Goal: Find specific page/section: Locate a particular part of the current website

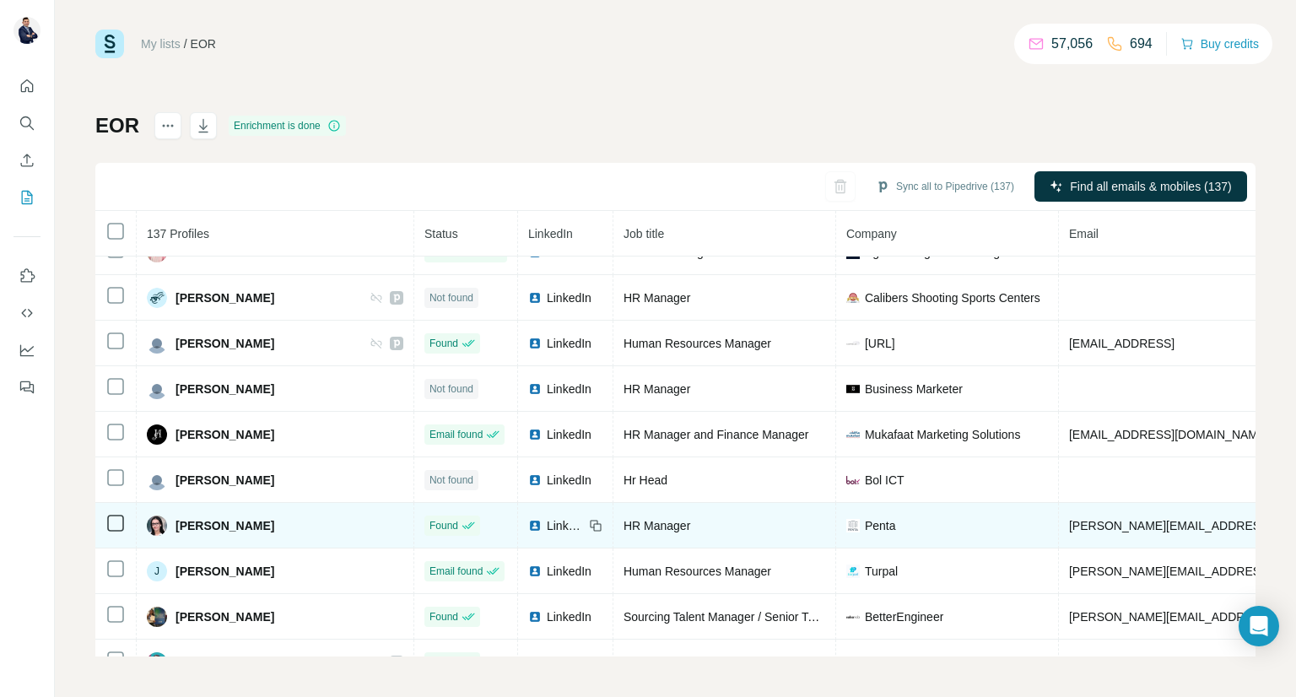
scroll to position [2207, 0]
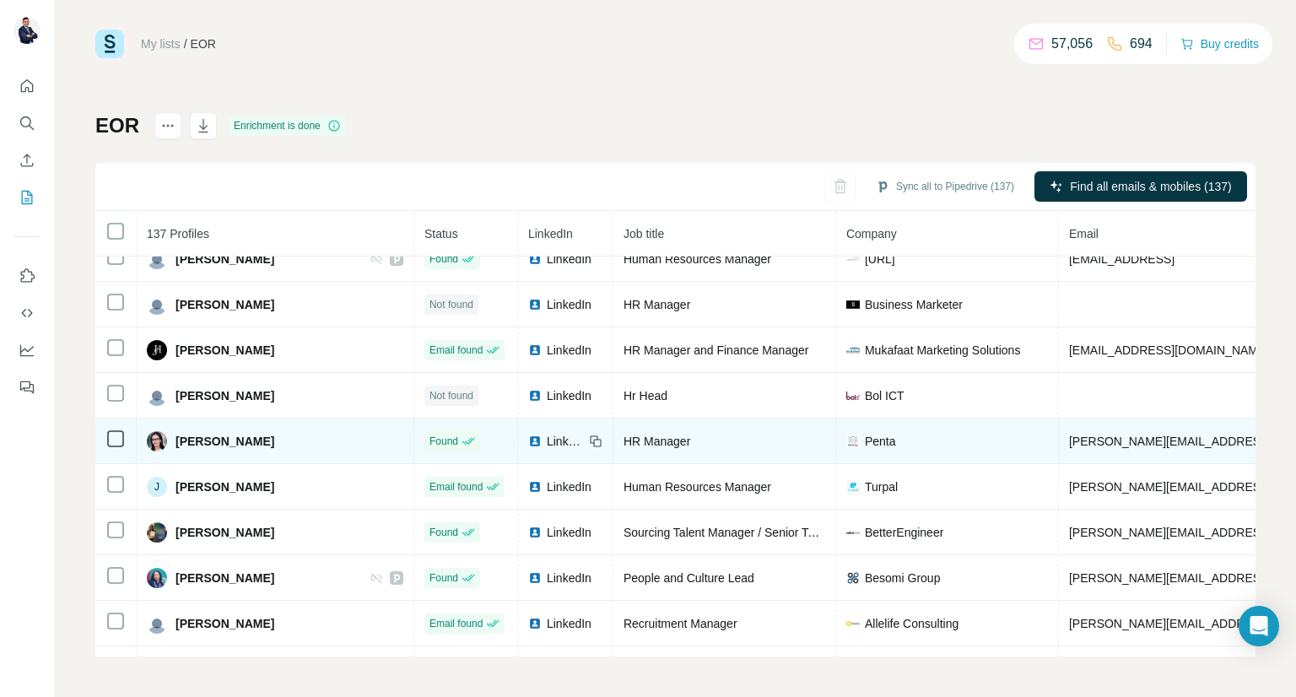
click at [547, 433] on span "LinkedIn" at bounding box center [565, 441] width 37 height 17
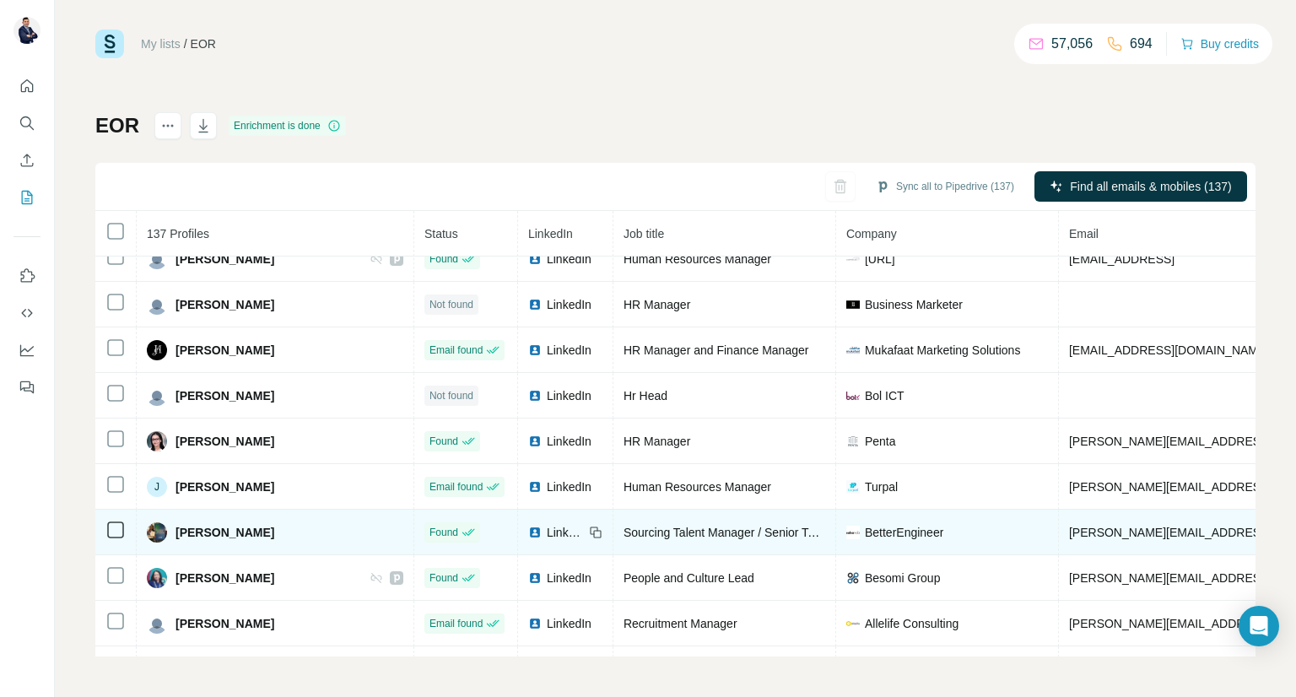
click at [547, 524] on span "LinkedIn" at bounding box center [565, 532] width 37 height 17
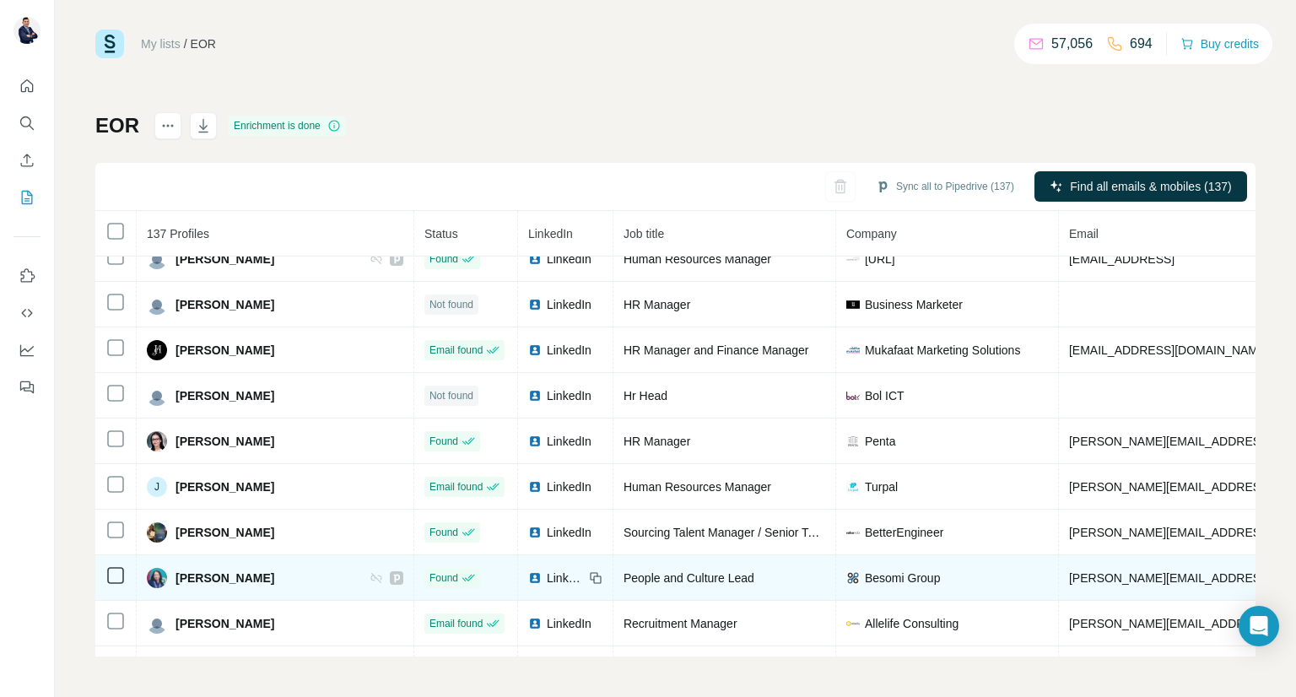
scroll to position [2292, 0]
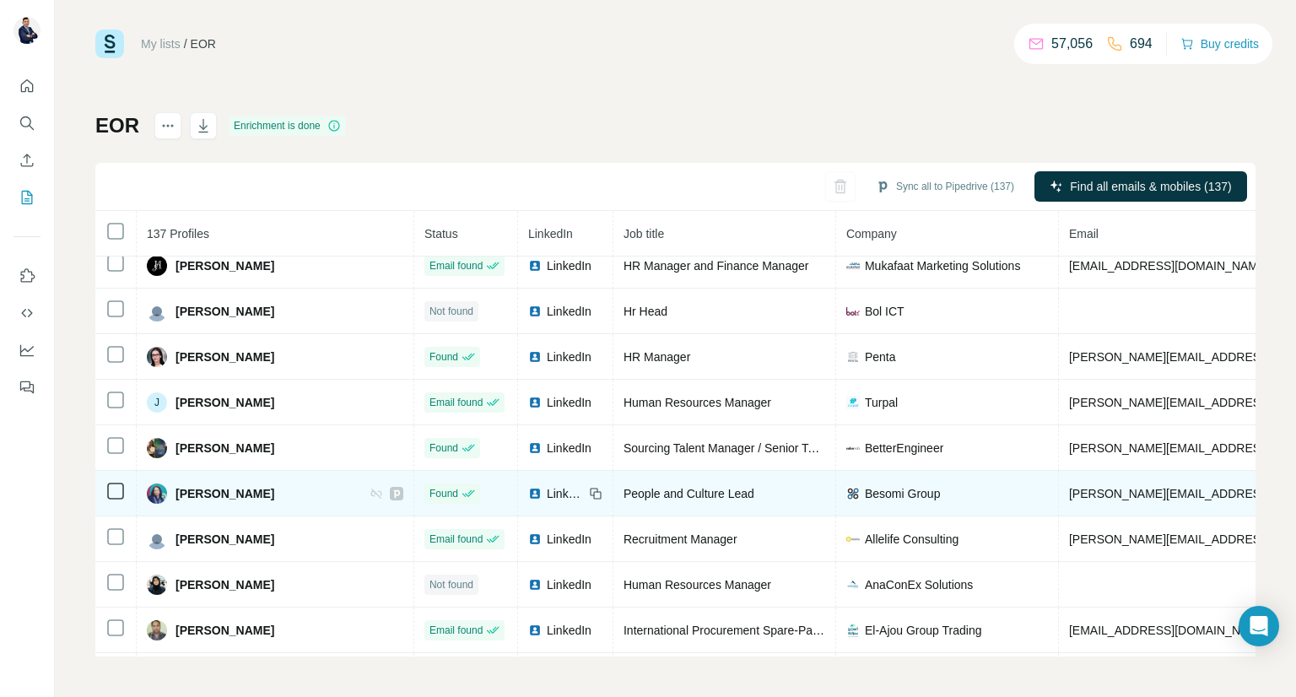
click at [547, 485] on span "LinkedIn" at bounding box center [565, 493] width 37 height 17
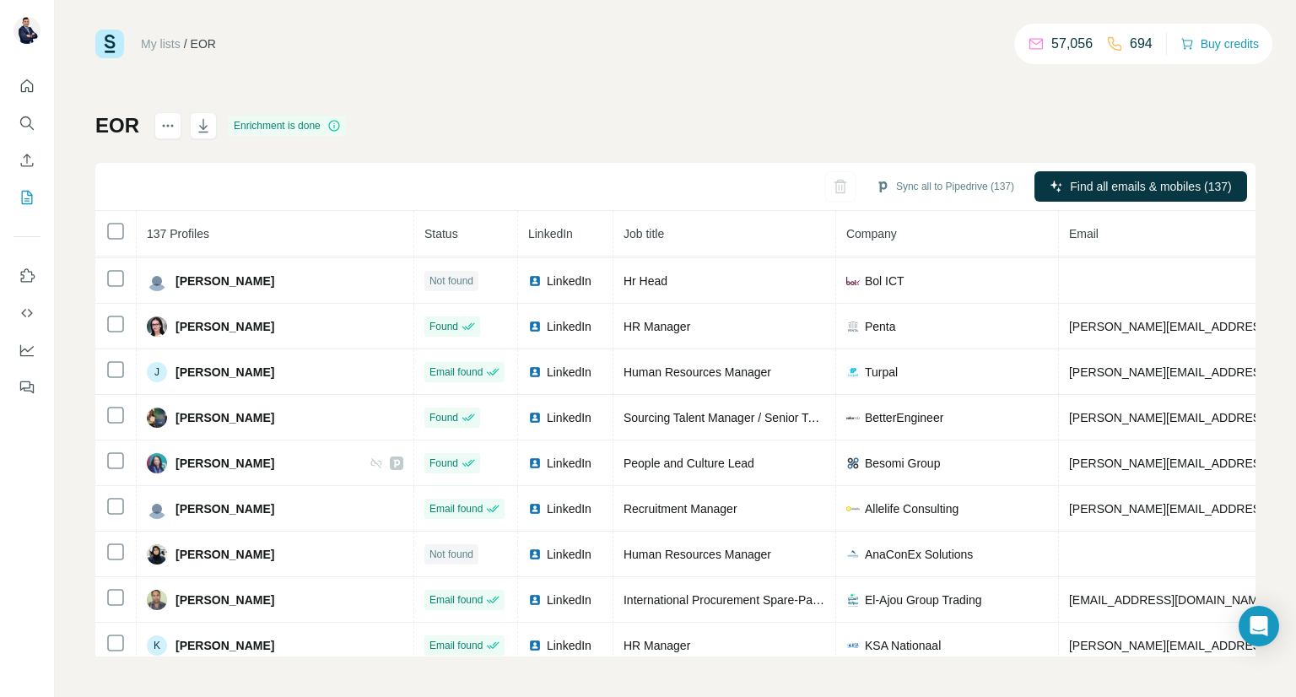
scroll to position [2491, 0]
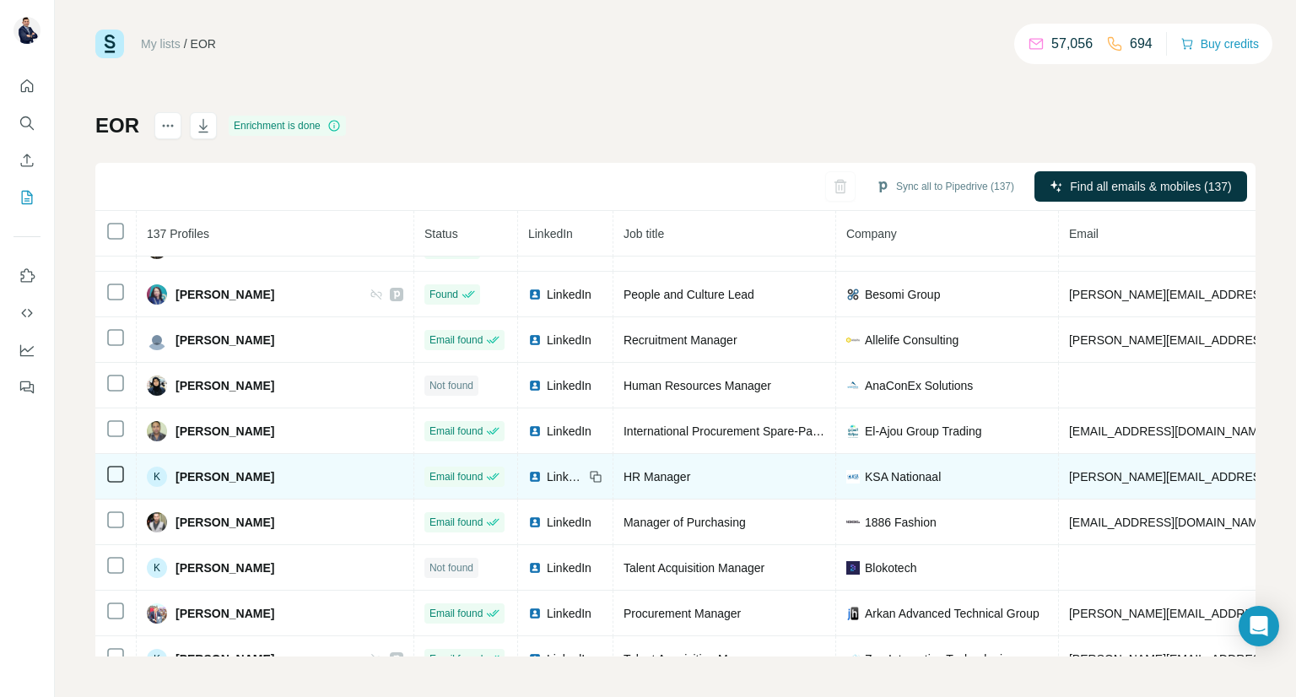
click at [547, 468] on span "LinkedIn" at bounding box center [565, 476] width 37 height 17
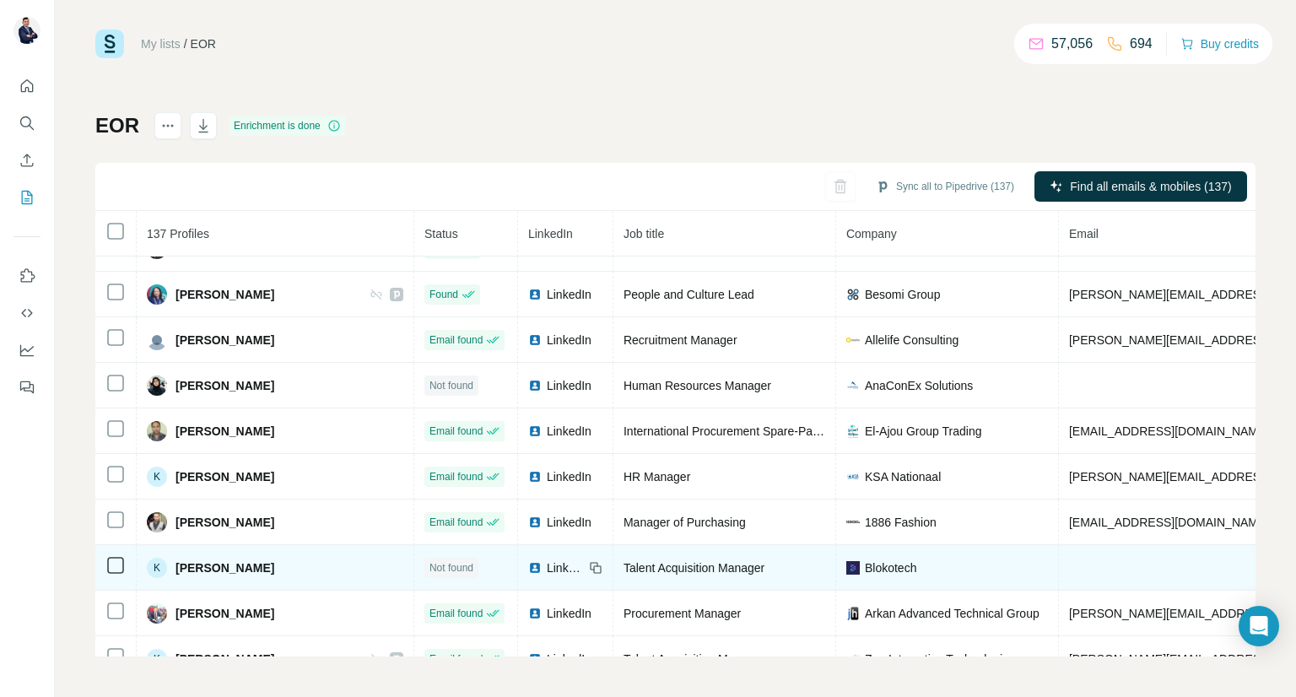
click at [547, 559] on span "LinkedIn" at bounding box center [565, 567] width 37 height 17
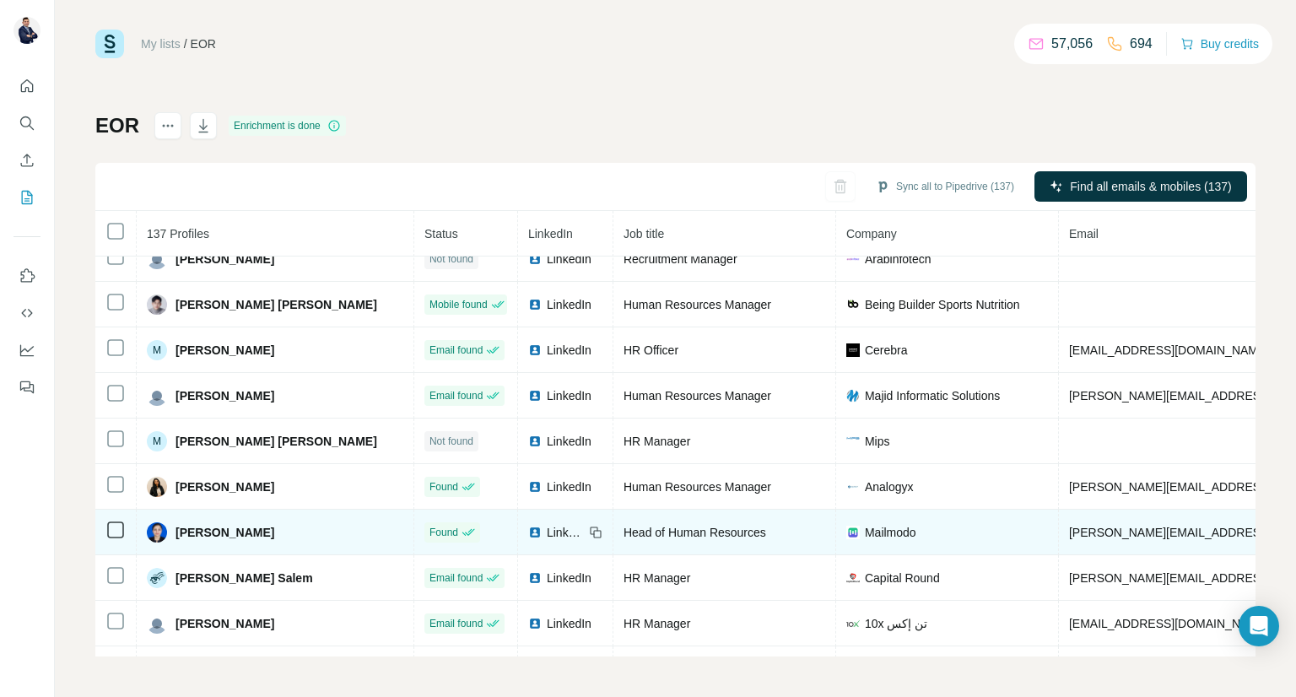
scroll to position [3311, 0]
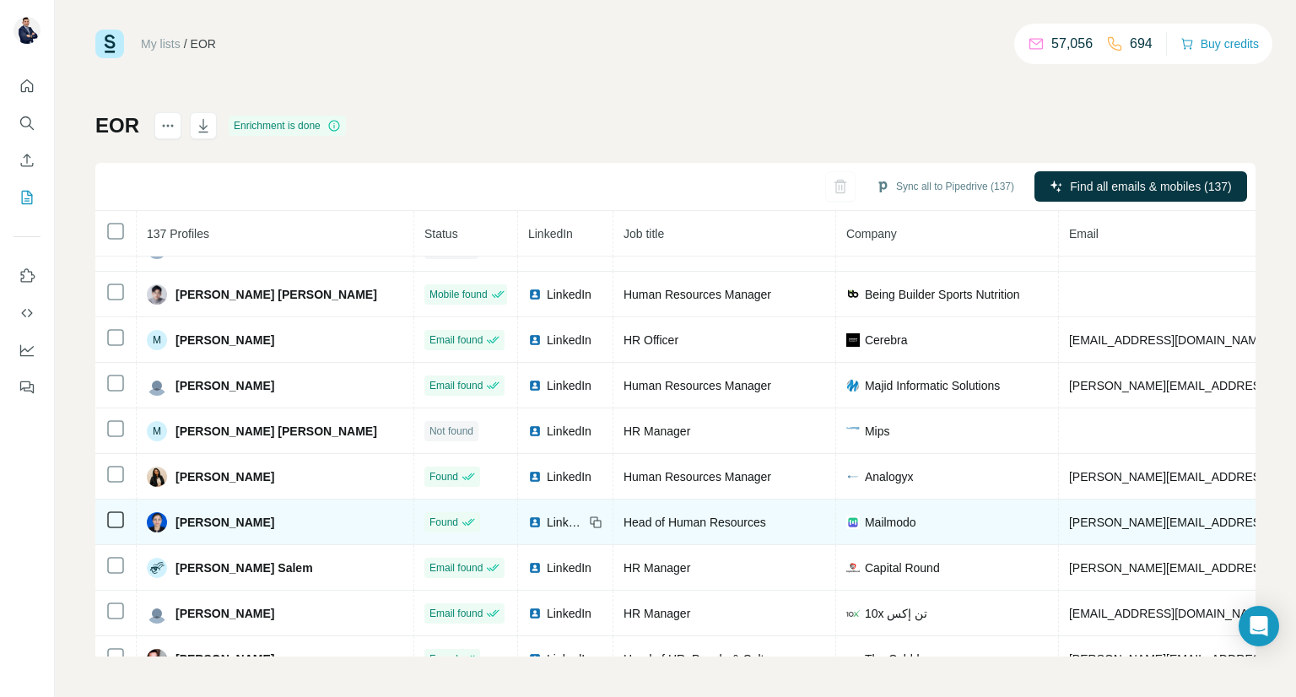
click at [547, 514] on span "LinkedIn" at bounding box center [565, 522] width 37 height 17
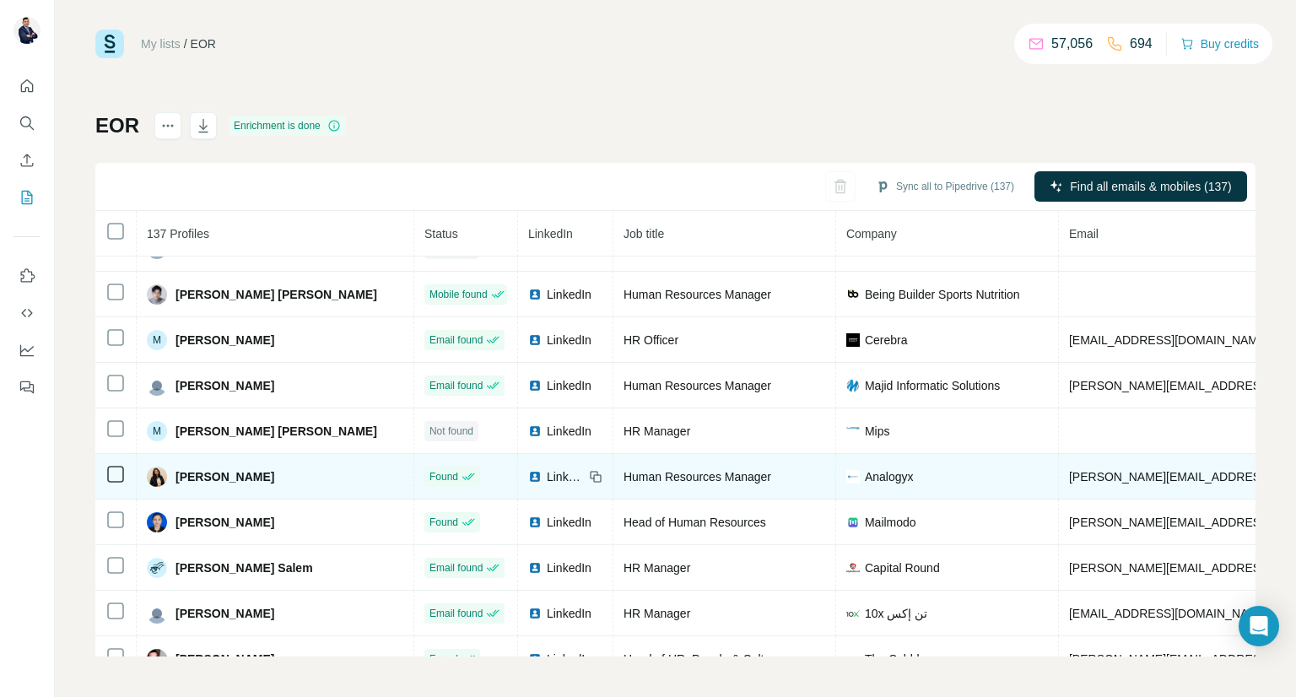
scroll to position [3395, 0]
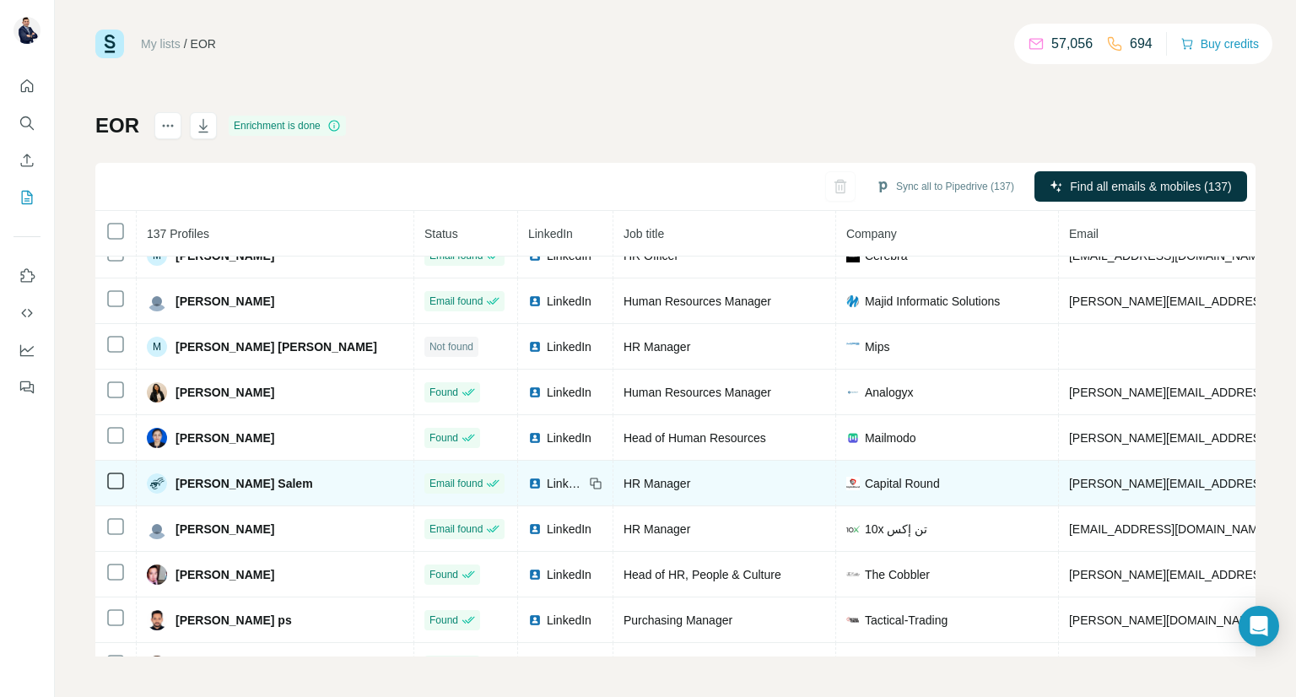
click at [547, 475] on span "LinkedIn" at bounding box center [565, 483] width 37 height 17
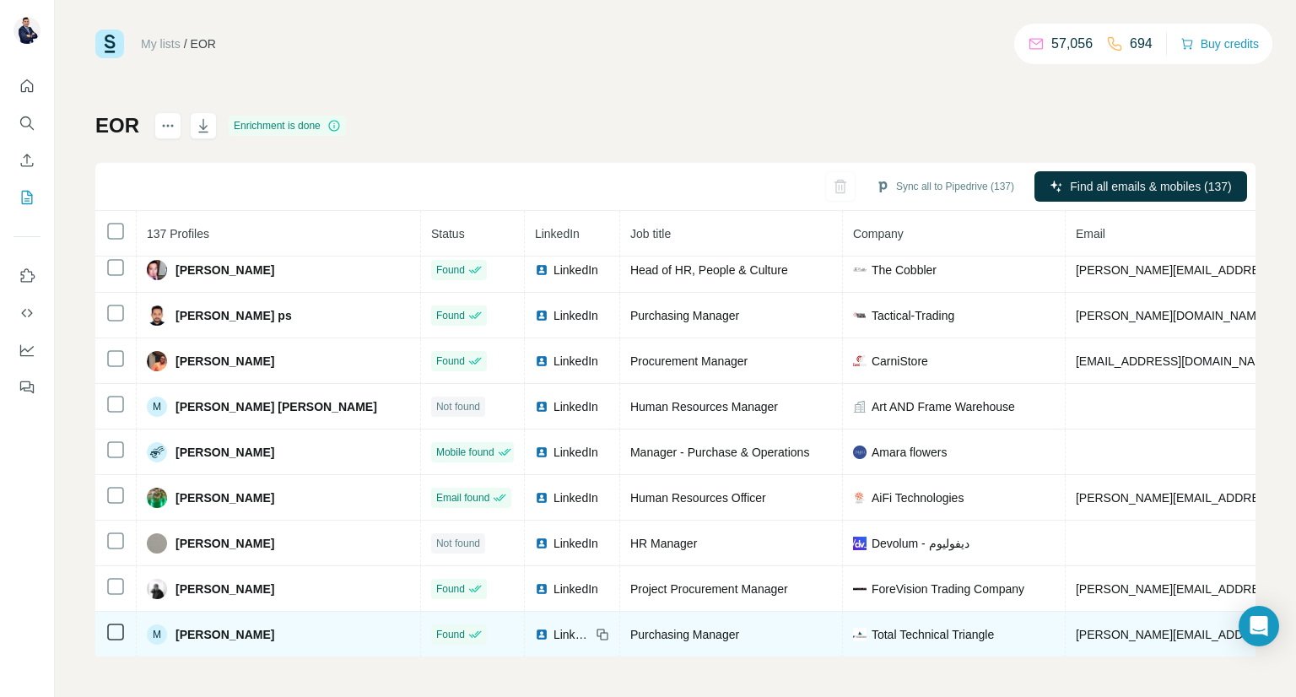
scroll to position [3763, 0]
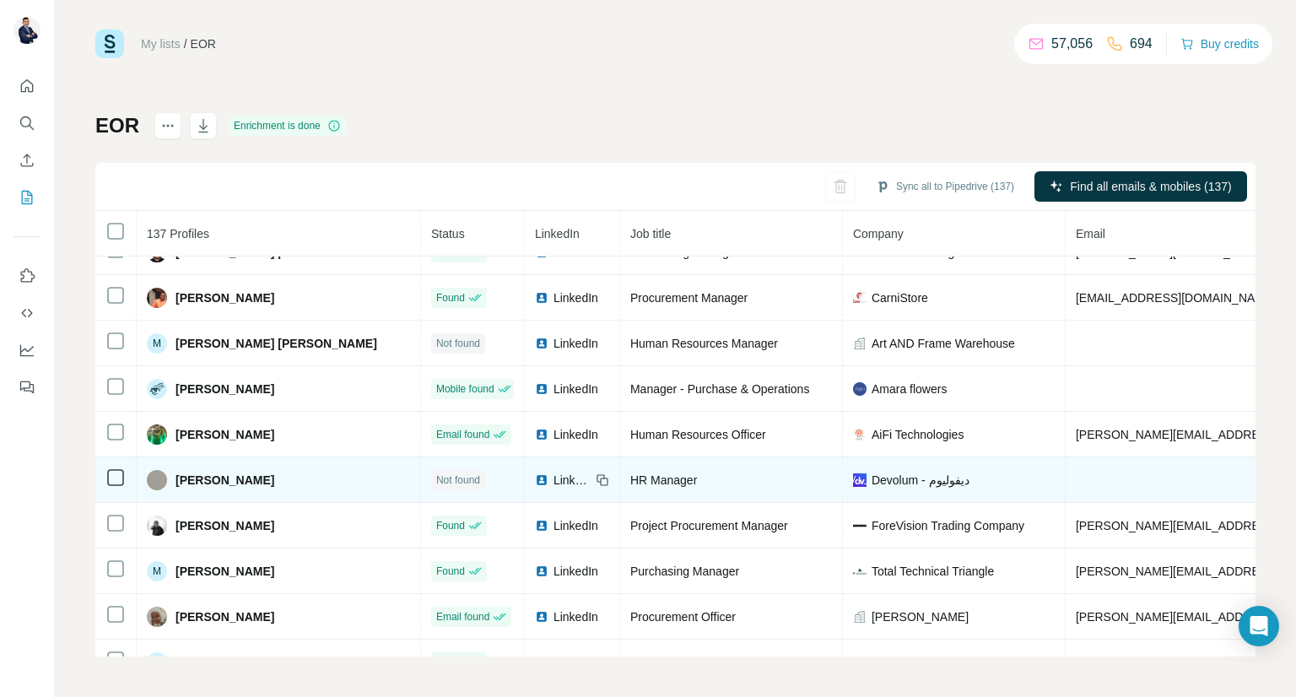
click at [553, 472] on span "LinkedIn" at bounding box center [571, 480] width 37 height 17
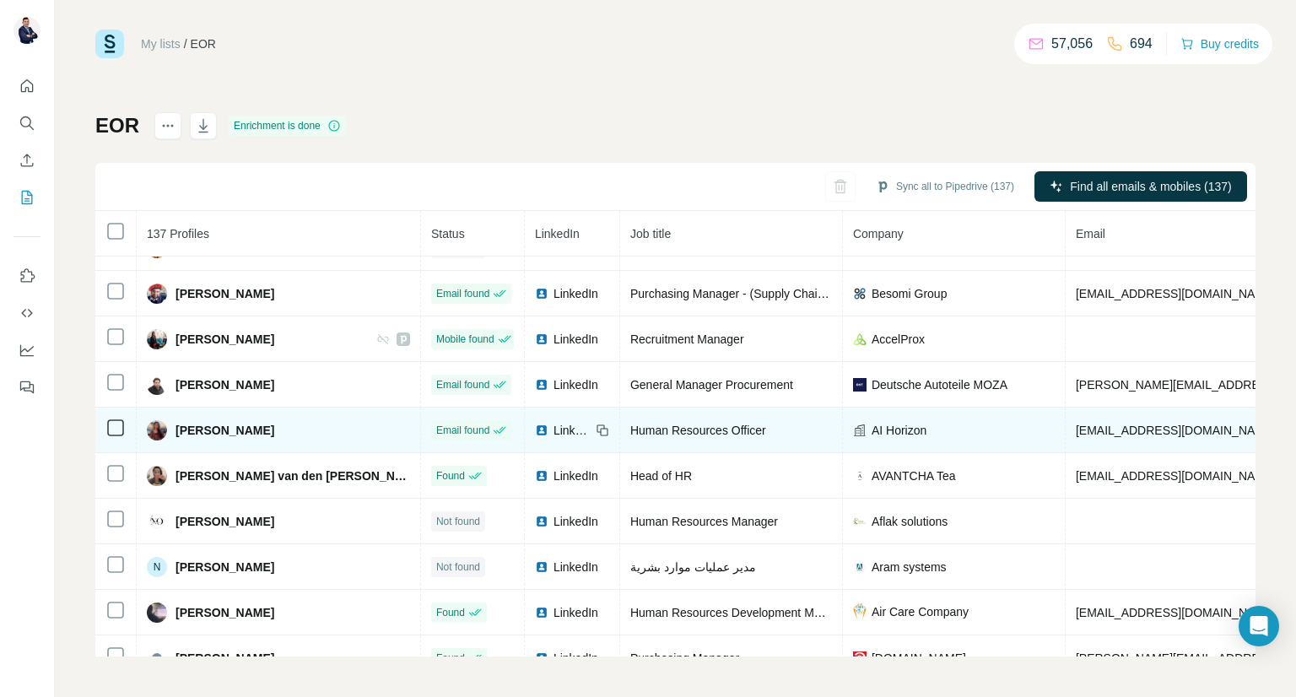
scroll to position [4300, 0]
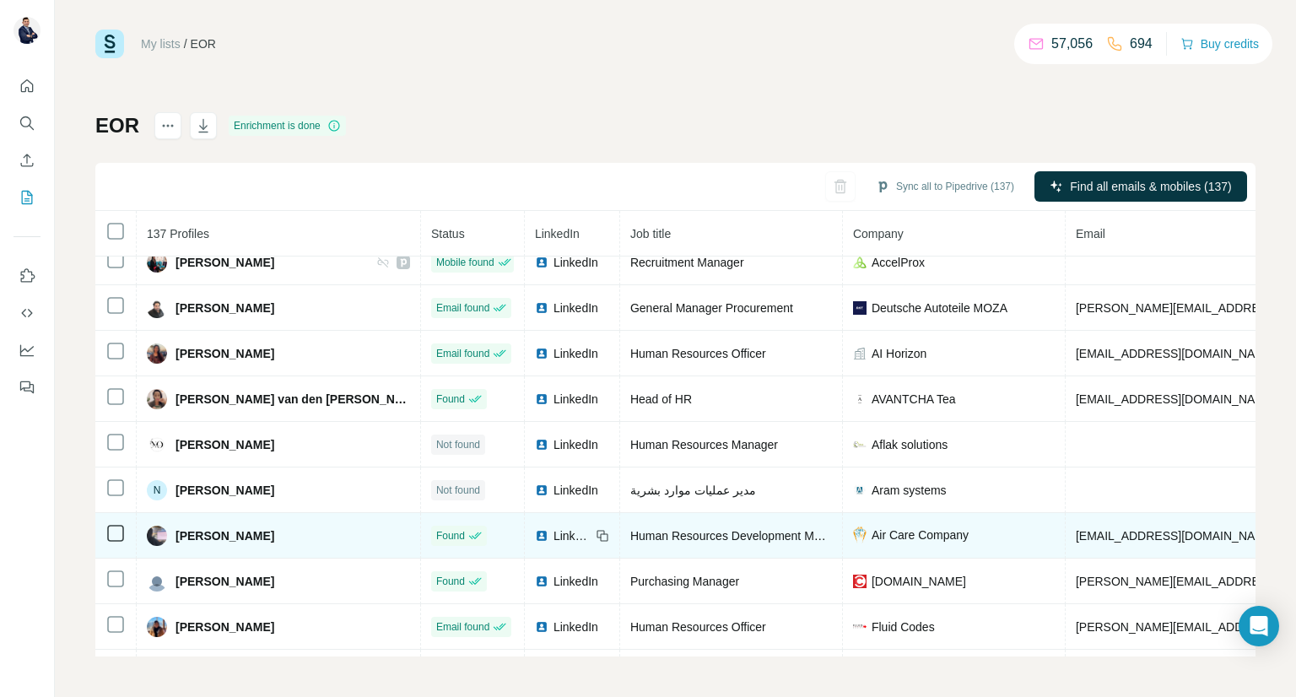
click at [553, 527] on span "LinkedIn" at bounding box center [571, 535] width 37 height 17
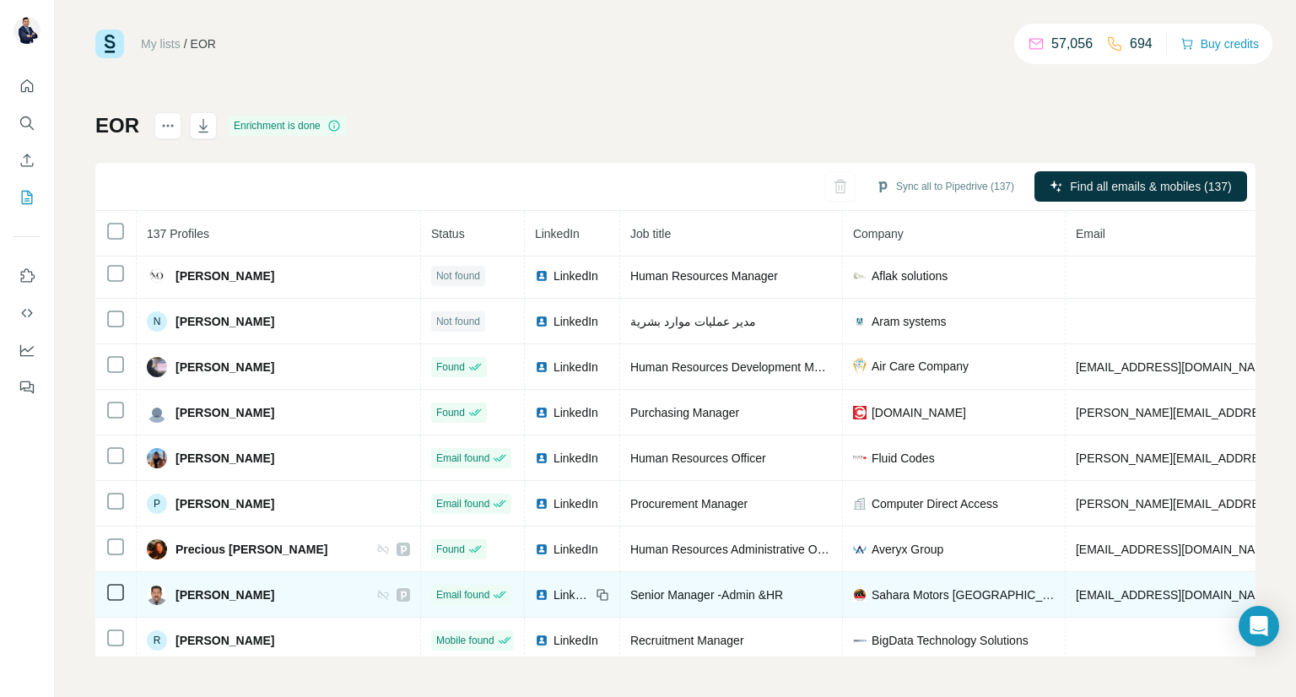
scroll to position [4583, 0]
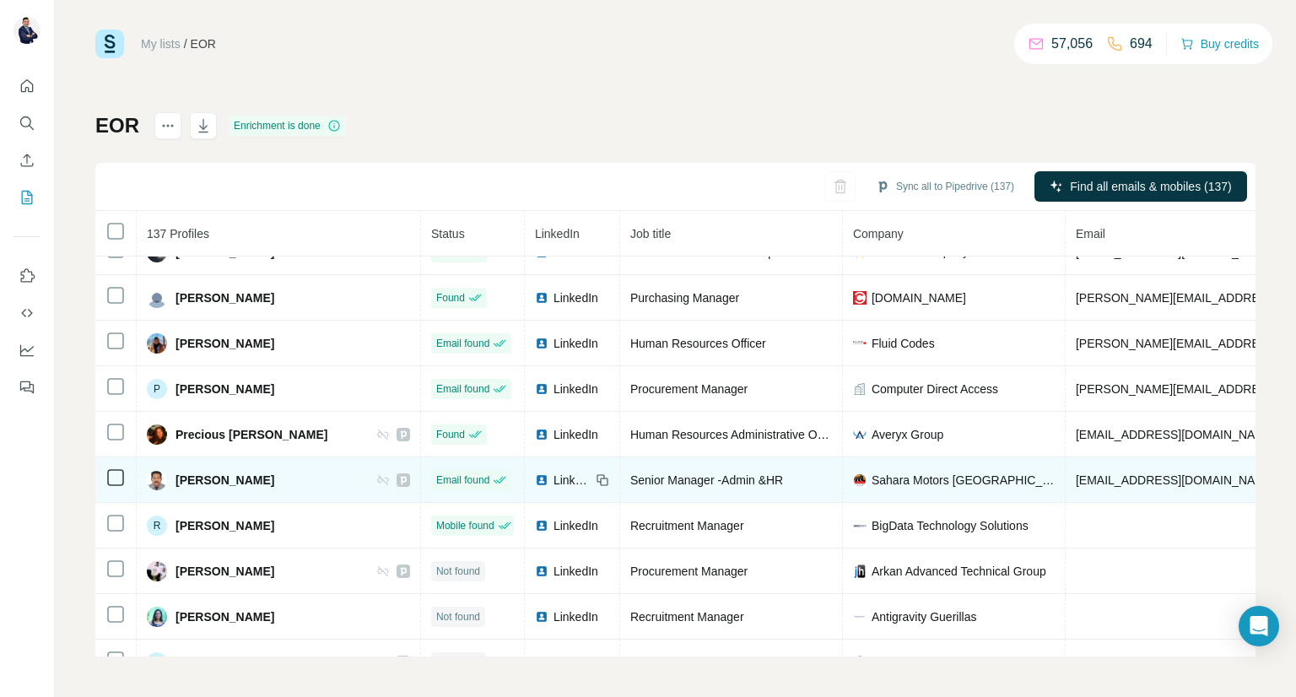
click at [553, 472] on span "LinkedIn" at bounding box center [571, 480] width 37 height 17
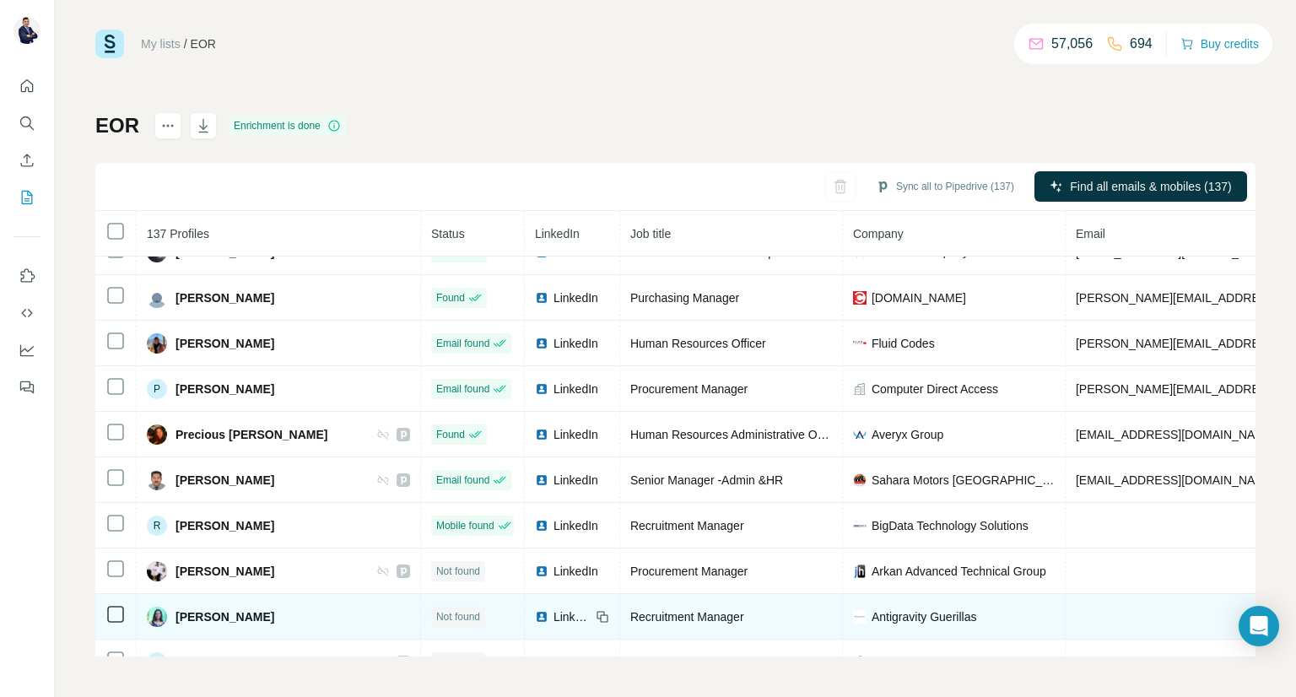
scroll to position [4667, 0]
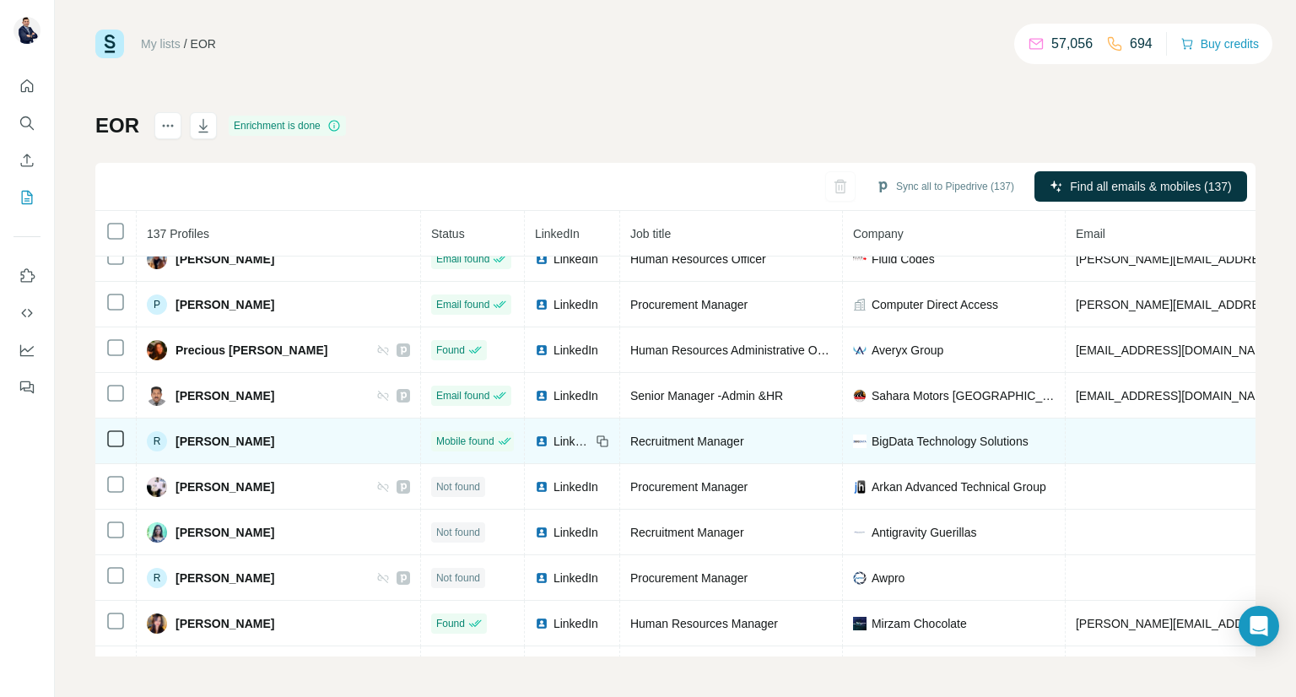
click at [553, 433] on span "LinkedIn" at bounding box center [571, 441] width 37 height 17
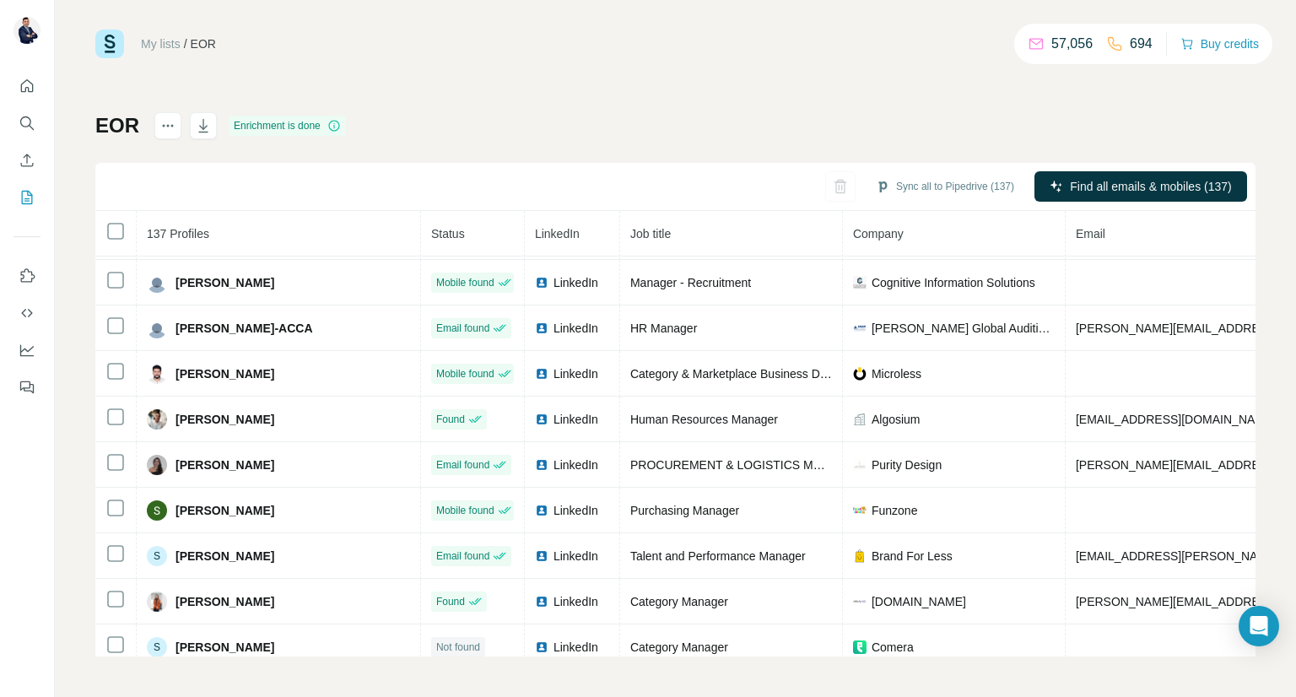
scroll to position [5488, 0]
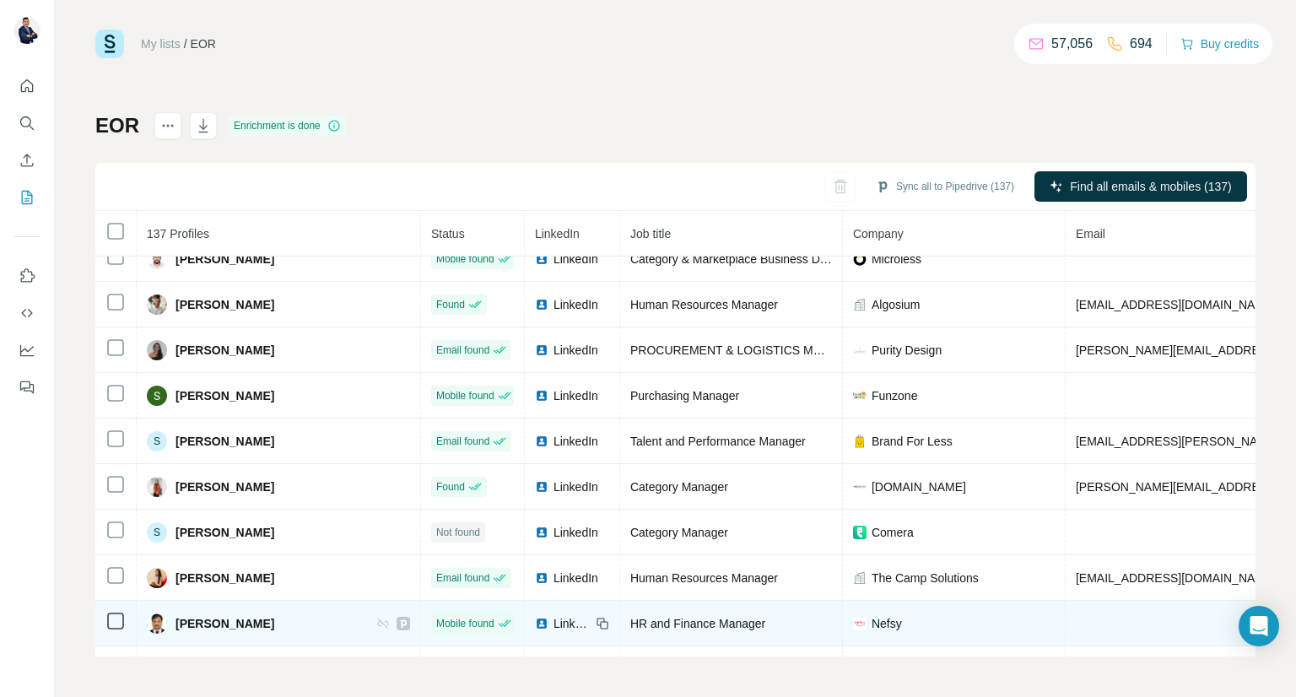
click at [553, 615] on span "LinkedIn" at bounding box center [571, 623] width 37 height 17
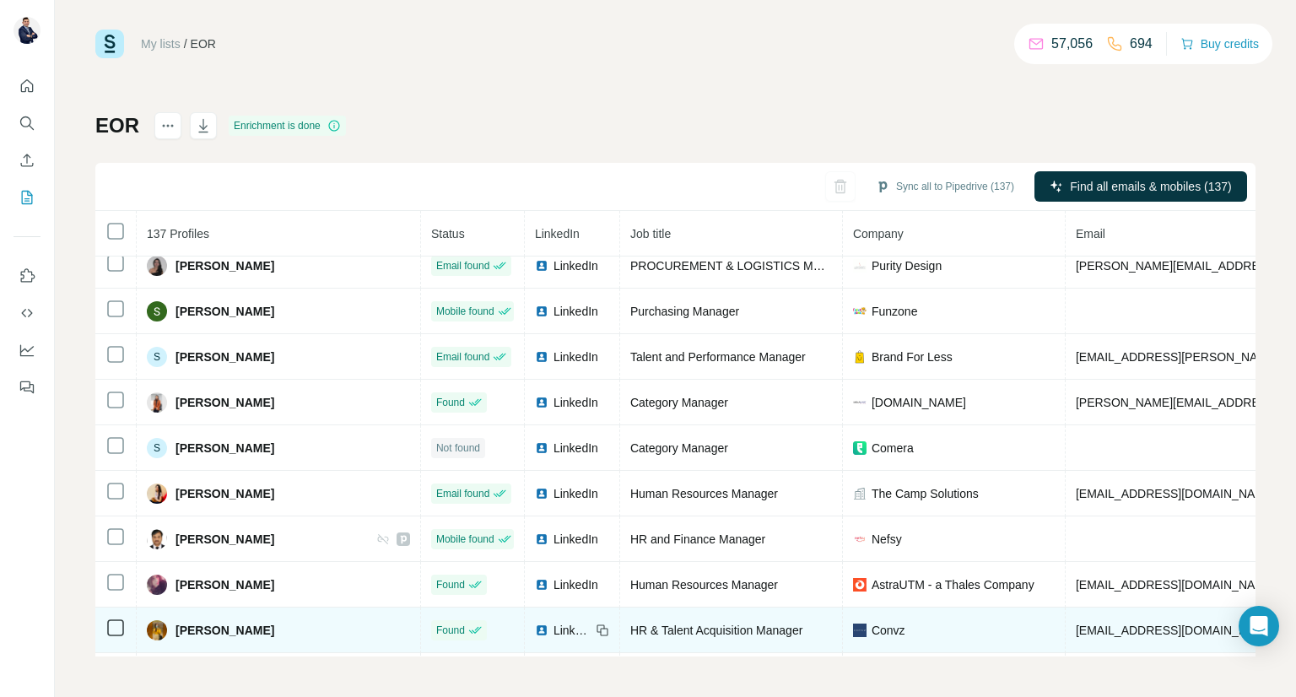
scroll to position [5741, 0]
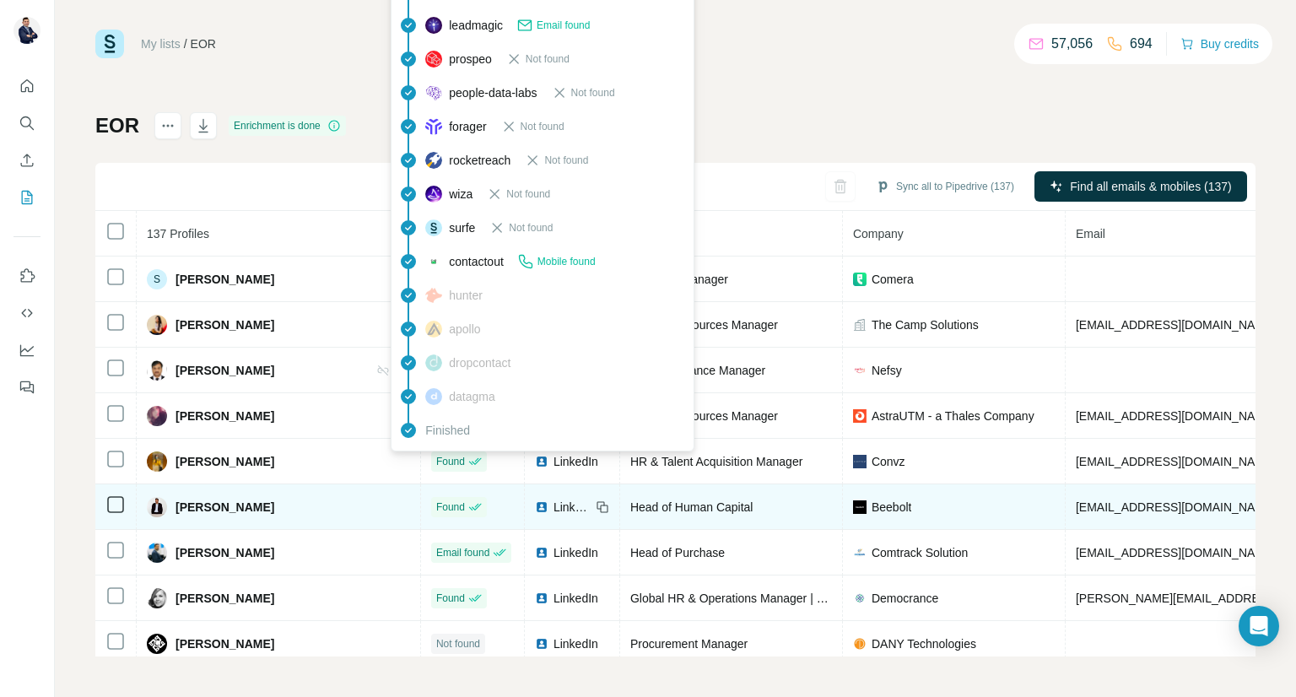
click at [436, 499] on span "Found" at bounding box center [450, 506] width 29 height 15
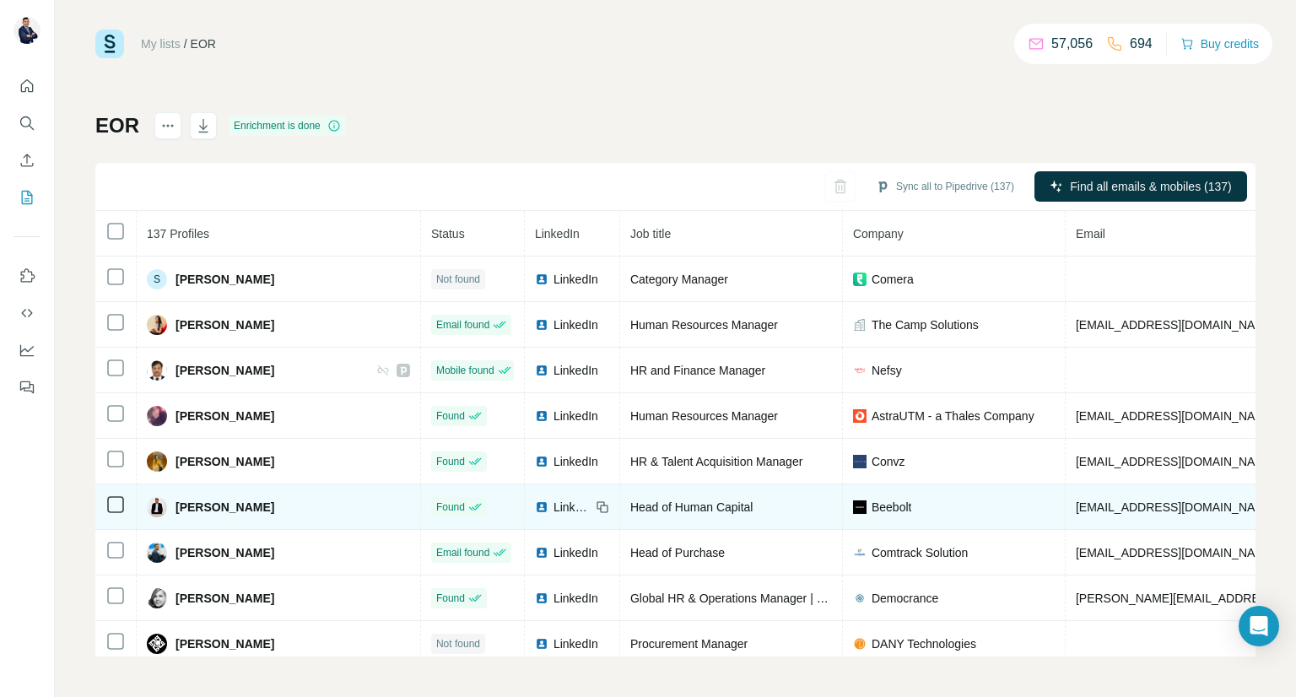
click at [535, 499] on div "LinkedIn" at bounding box center [563, 507] width 56 height 17
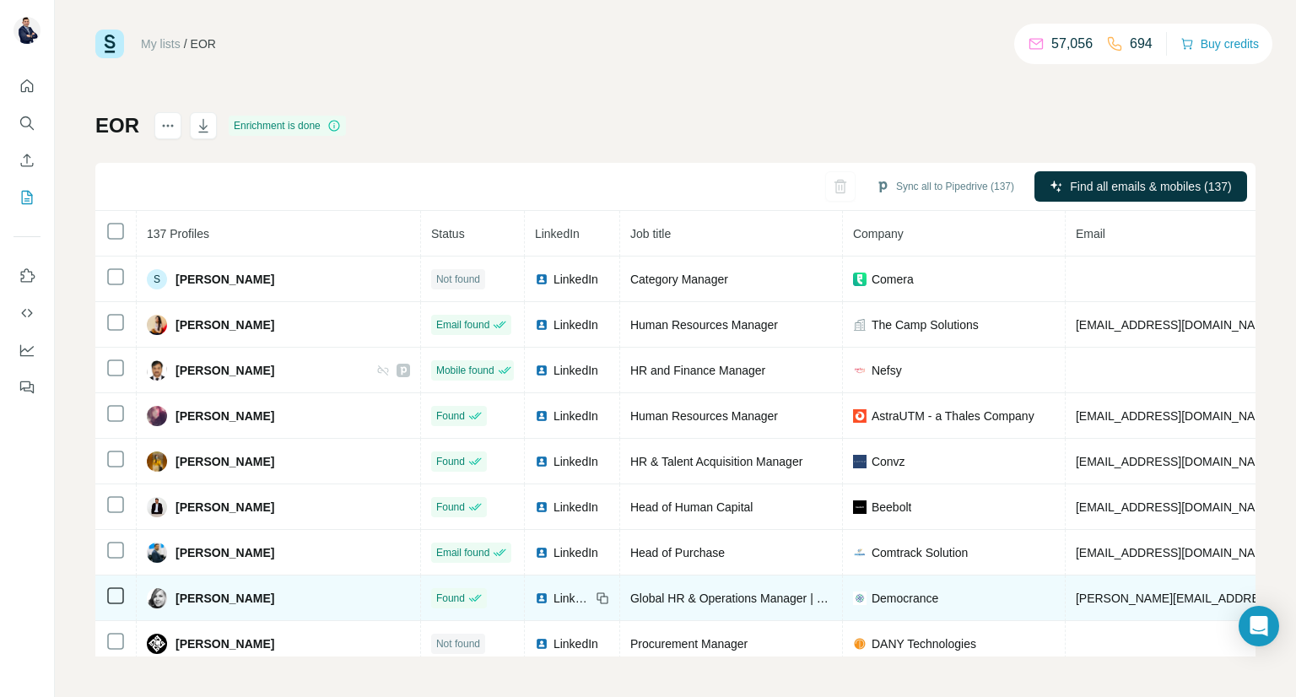
scroll to position [5805, 0]
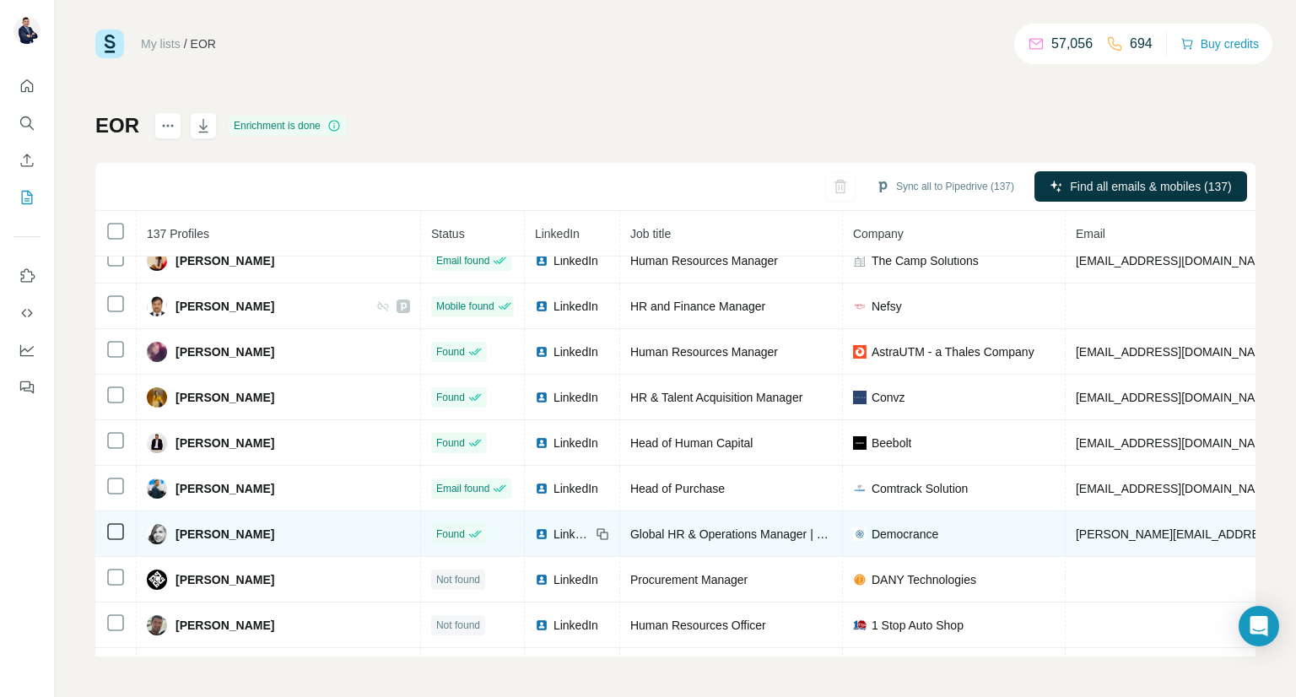
click at [553, 526] on span "LinkedIn" at bounding box center [571, 534] width 37 height 17
